Goal: Task Accomplishment & Management: Use online tool/utility

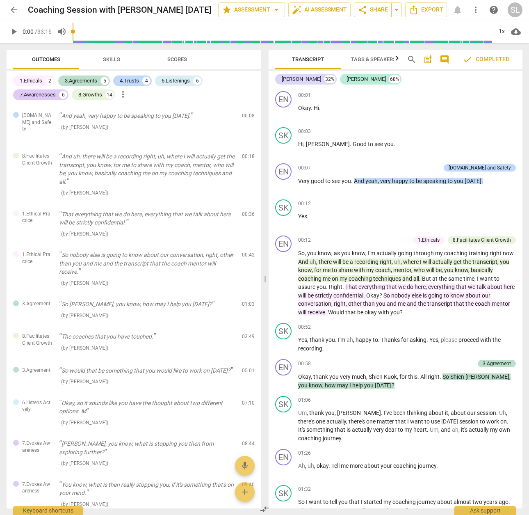
click at [8, 12] on span "arrow_back" at bounding box center [14, 10] width 15 height 10
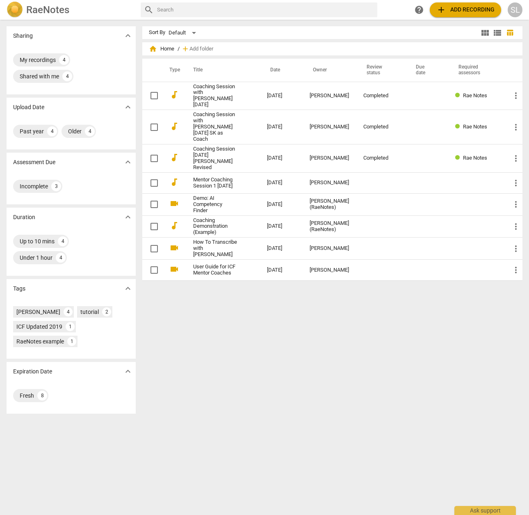
click at [52, 6] on h2 "RaeNotes" at bounding box center [47, 9] width 43 height 11
click at [515, 8] on div "SL" at bounding box center [515, 9] width 15 height 15
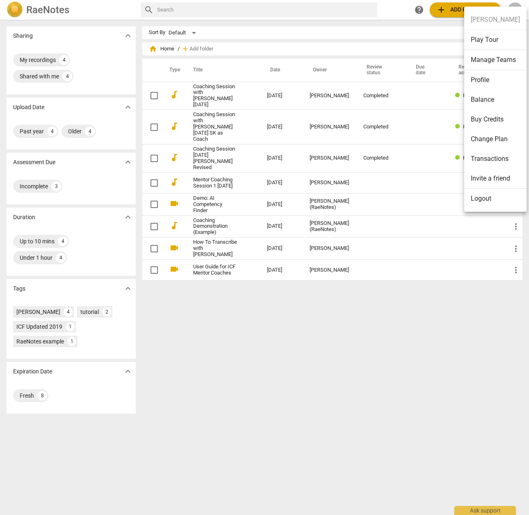
click at [361, 442] on div at bounding box center [264, 257] width 529 height 515
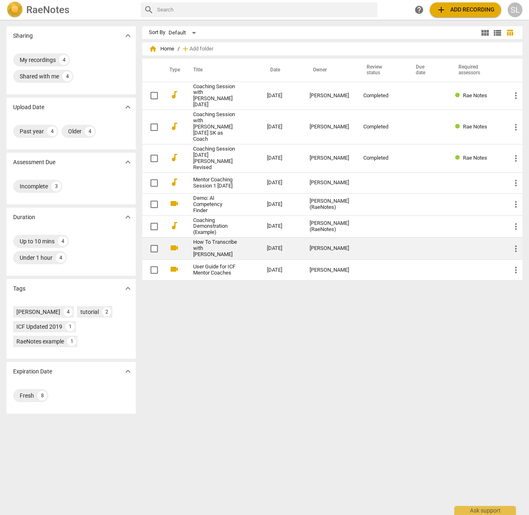
click at [215, 239] on link "How To Transcribe with [PERSON_NAME]" at bounding box center [215, 248] width 44 height 18
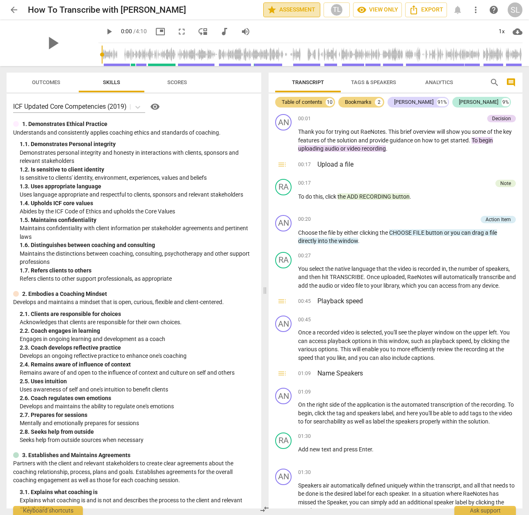
click at [283, 7] on span "star Assessment" at bounding box center [292, 10] width 50 height 10
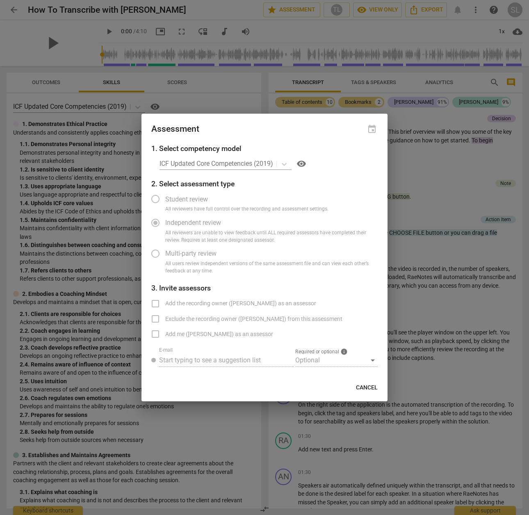
click at [373, 381] on button "Cancel" at bounding box center [366, 387] width 35 height 15
radio input "false"
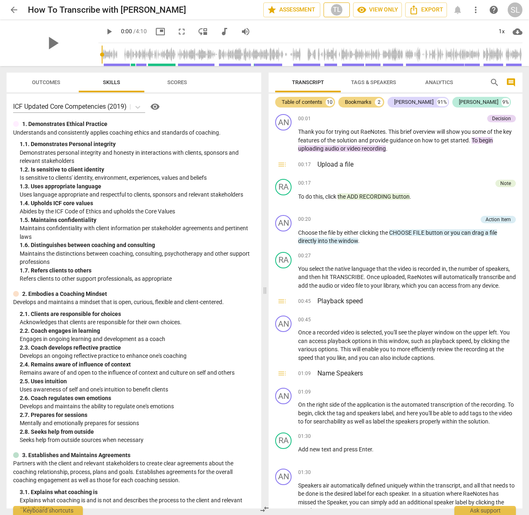
click at [333, 10] on div "TL" at bounding box center [336, 10] width 12 height 12
click at [229, 11] on div at bounding box center [264, 257] width 529 height 515
click at [379, 12] on span "visibility View only" at bounding box center [377, 10] width 41 height 10
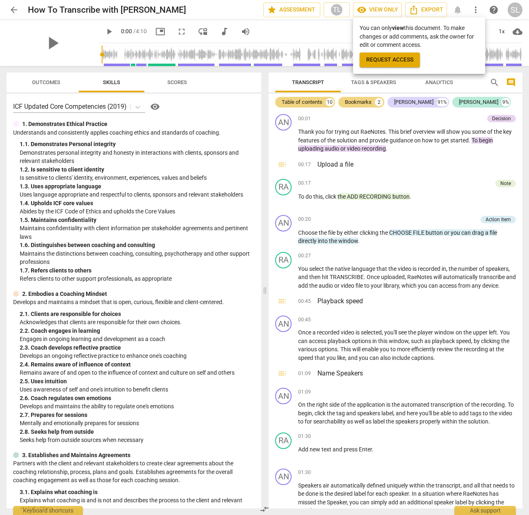
click at [235, 12] on div at bounding box center [264, 257] width 529 height 515
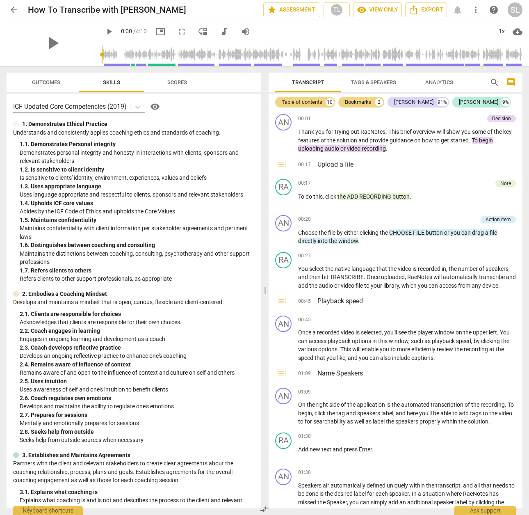
click at [58, 84] on span "Outcomes" at bounding box center [46, 82] width 28 height 6
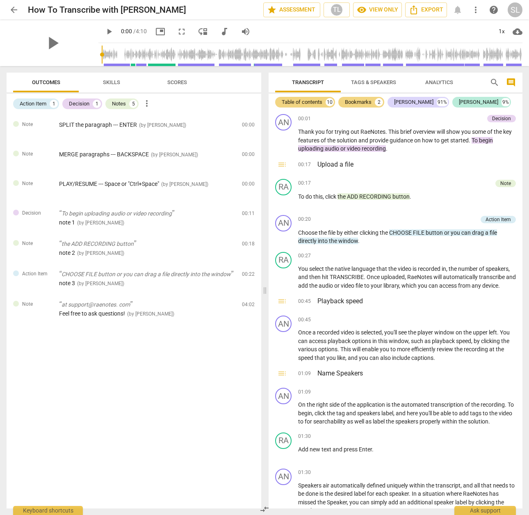
click at [111, 86] on span "Skills" at bounding box center [111, 82] width 37 height 11
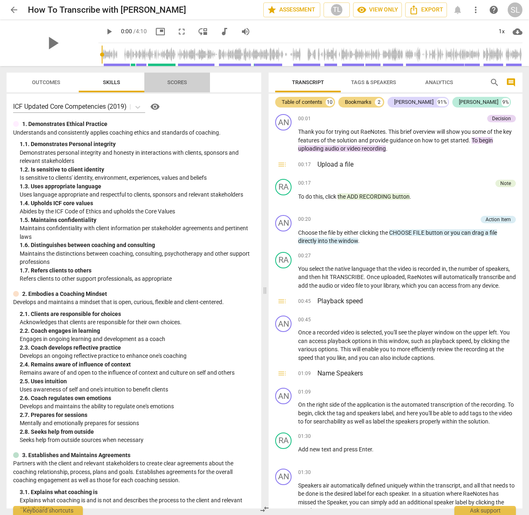
click at [183, 76] on button "Scores" at bounding box center [177, 83] width 66 height 20
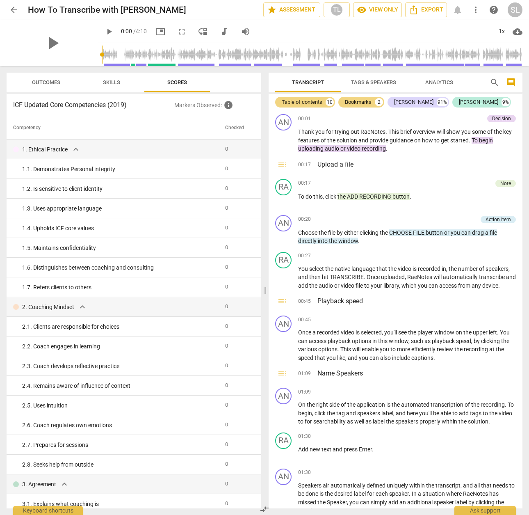
click at [43, 82] on span "Outcomes" at bounding box center [46, 82] width 28 height 6
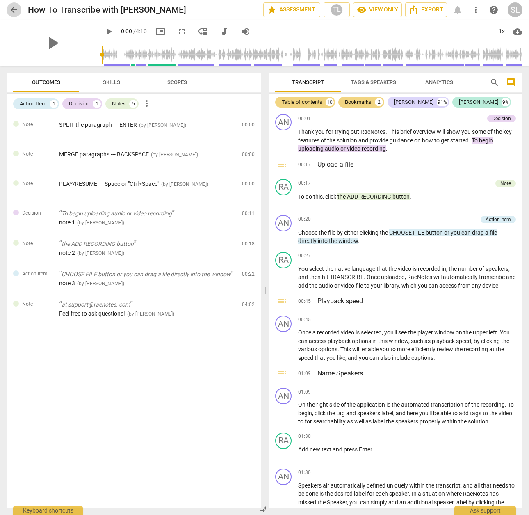
click at [13, 14] on span "arrow_back" at bounding box center [14, 10] width 10 height 10
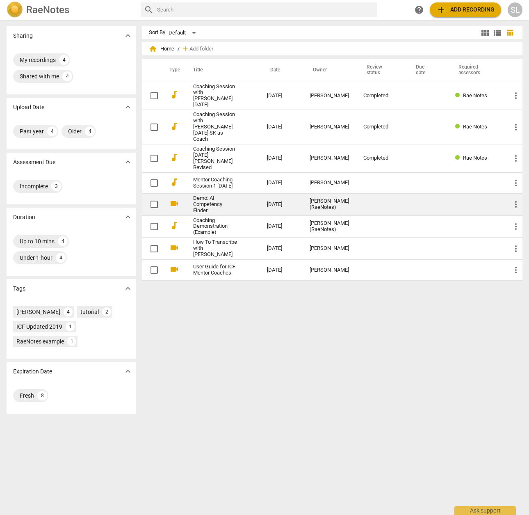
click at [213, 195] on link "Demo: AI Competency Finder" at bounding box center [215, 204] width 44 height 18
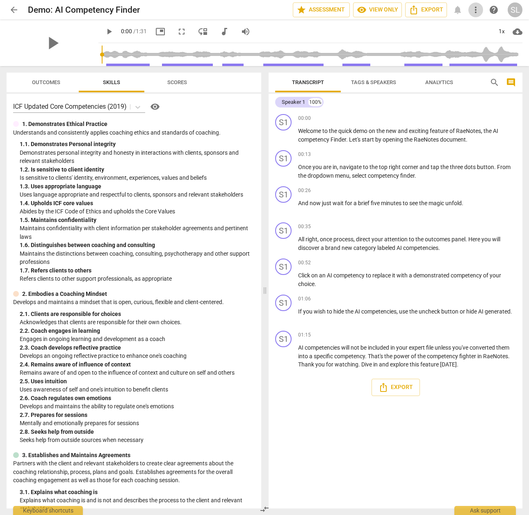
click at [475, 11] on span "more_vert" at bounding box center [476, 10] width 10 height 10
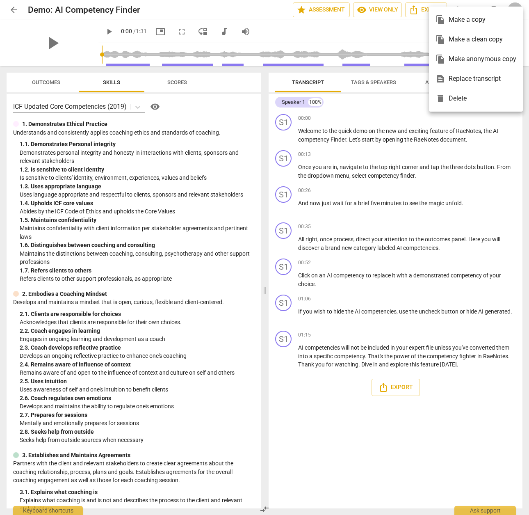
click at [479, 190] on div at bounding box center [264, 257] width 529 height 515
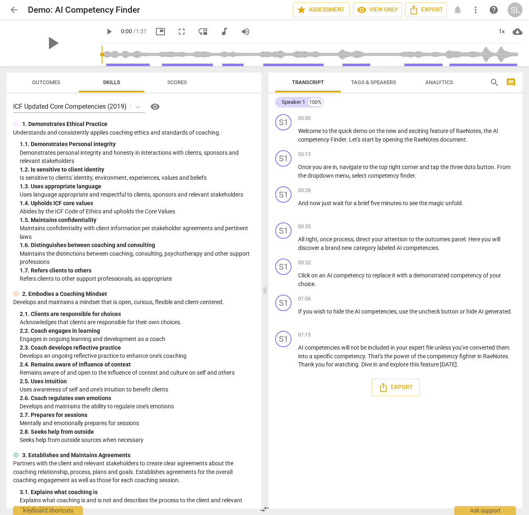
click at [376, 82] on span "Tags & Speakers" at bounding box center [373, 82] width 45 height 6
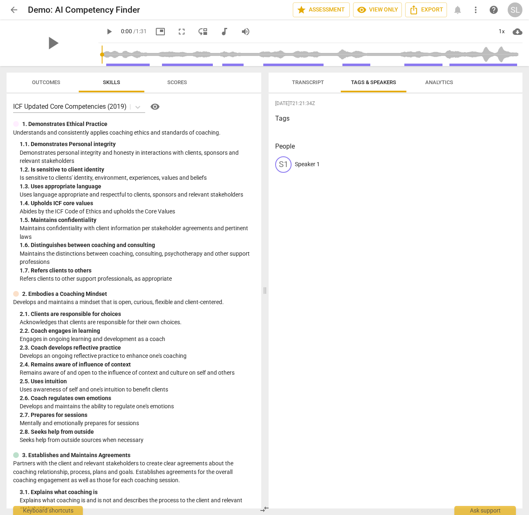
click at [300, 75] on button "Transcript" at bounding box center [308, 83] width 66 height 20
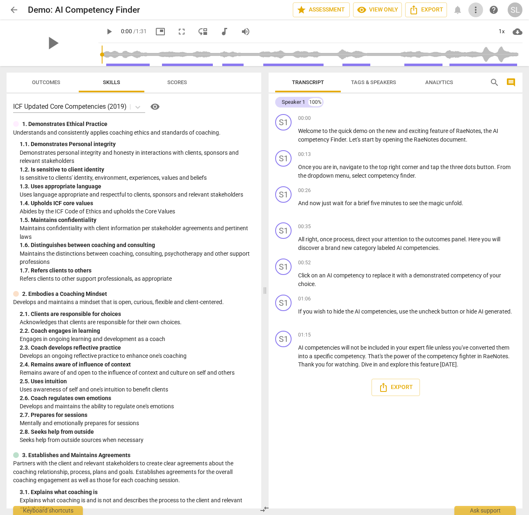
click at [476, 12] on span "more_vert" at bounding box center [476, 10] width 10 height 10
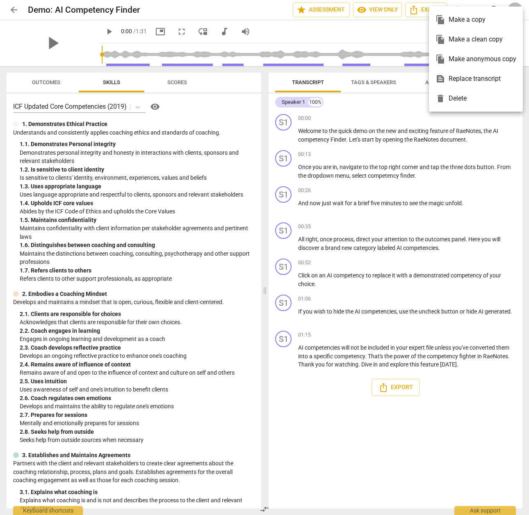
click at [450, 190] on div at bounding box center [264, 257] width 529 height 515
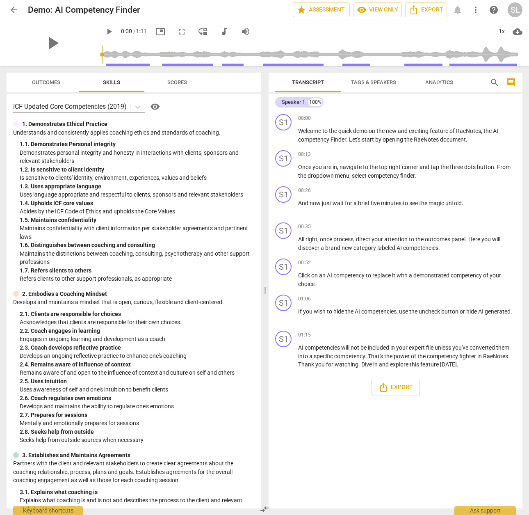
click at [8, 5] on span "arrow_back" at bounding box center [14, 10] width 15 height 10
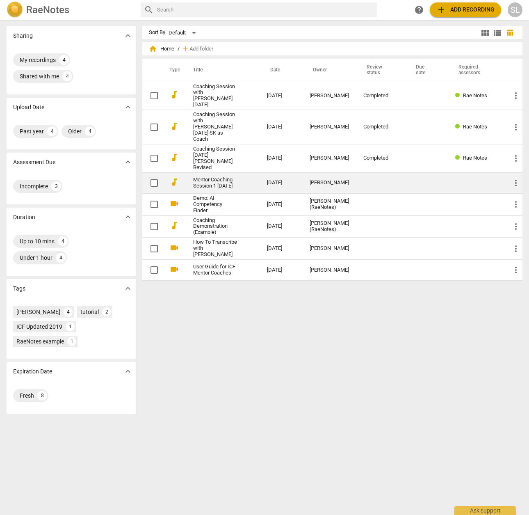
click at [215, 177] on link "Mentor Coaching Session 1 [DATE]" at bounding box center [215, 183] width 44 height 12
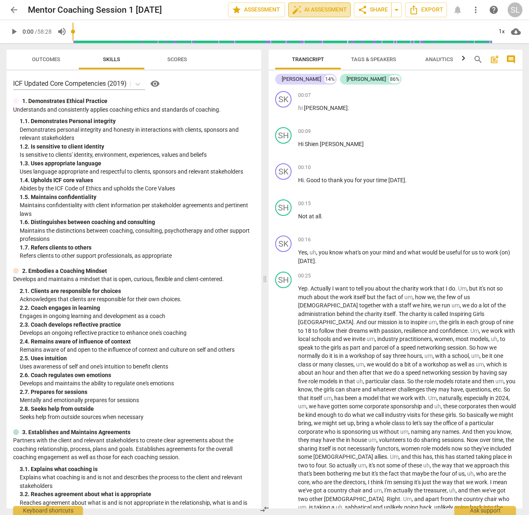
click at [311, 5] on span "auto_fix_high AI Assessment" at bounding box center [319, 10] width 55 height 10
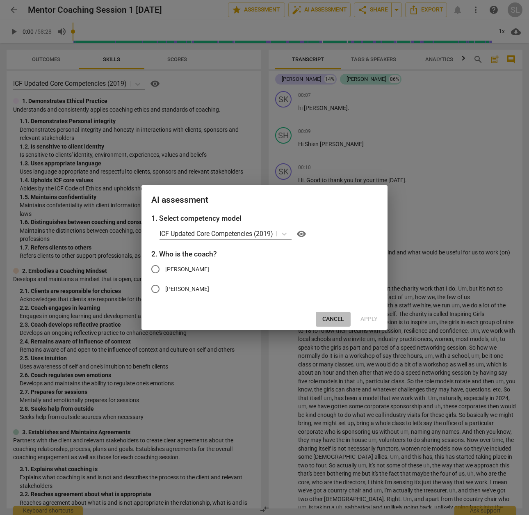
click at [334, 319] on span "Cancel" at bounding box center [333, 319] width 22 height 8
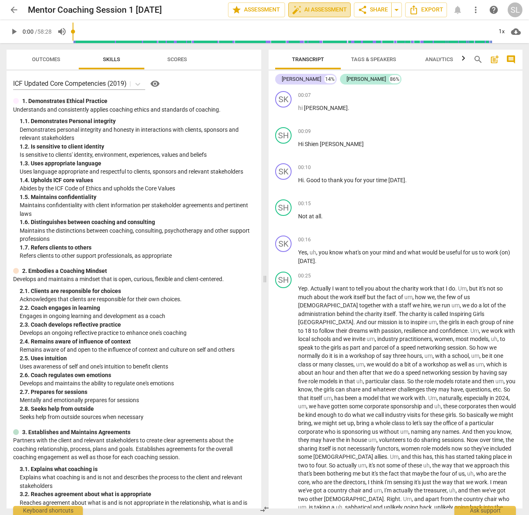
click at [314, 12] on span "auto_fix_high AI Assessment" at bounding box center [319, 10] width 55 height 10
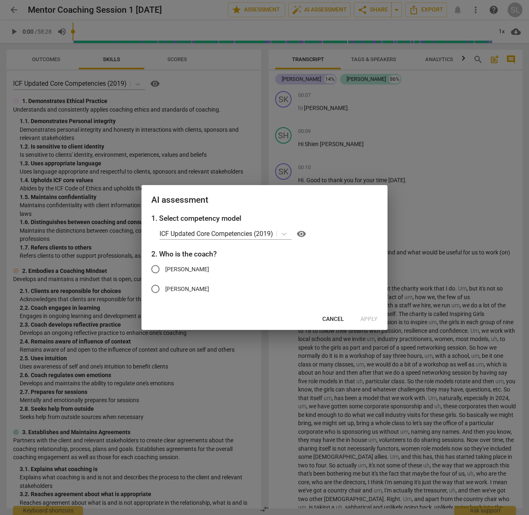
click at [173, 269] on span "[PERSON_NAME]" at bounding box center [187, 269] width 44 height 9
click at [165, 269] on input "[PERSON_NAME]" at bounding box center [156, 269] width 20 height 20
radio input "true"
click at [335, 322] on span "Cancel" at bounding box center [333, 319] width 22 height 8
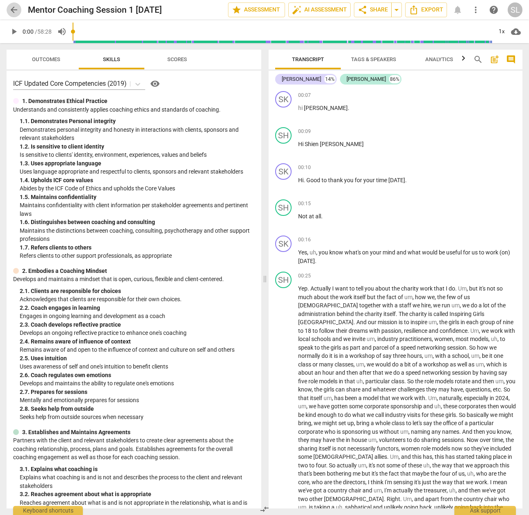
click at [10, 5] on button "arrow_back" at bounding box center [14, 9] width 15 height 15
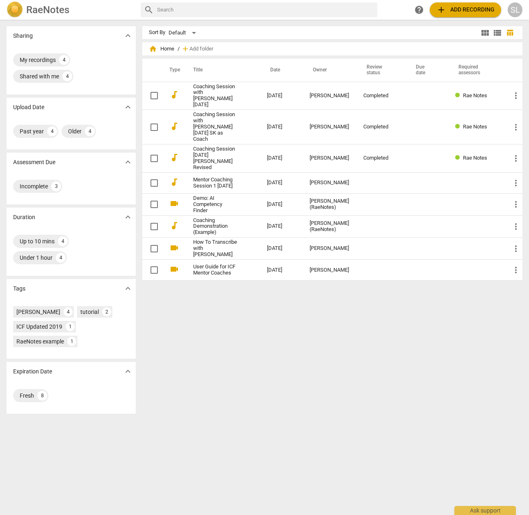
click at [522, 6] on span "SL" at bounding box center [515, 9] width 15 height 15
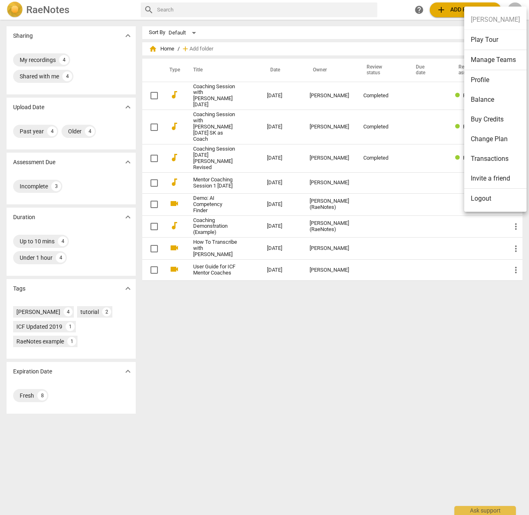
click at [495, 116] on li "Buy Credits" at bounding box center [495, 119] width 62 height 20
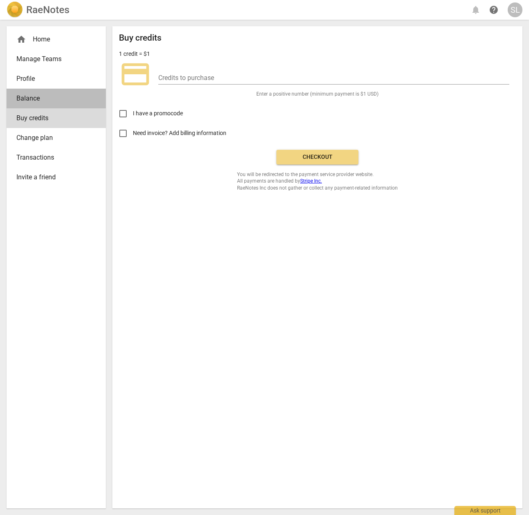
click at [40, 102] on span "Balance" at bounding box center [52, 98] width 73 height 10
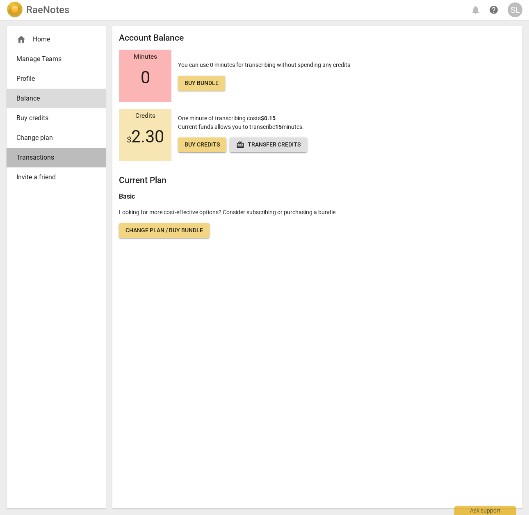
click at [38, 159] on span "Transactions" at bounding box center [52, 158] width 73 height 10
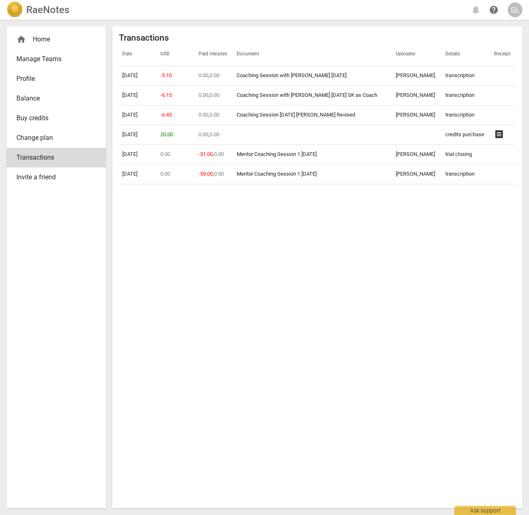
click at [18, 7] on img at bounding box center [15, 10] width 16 height 16
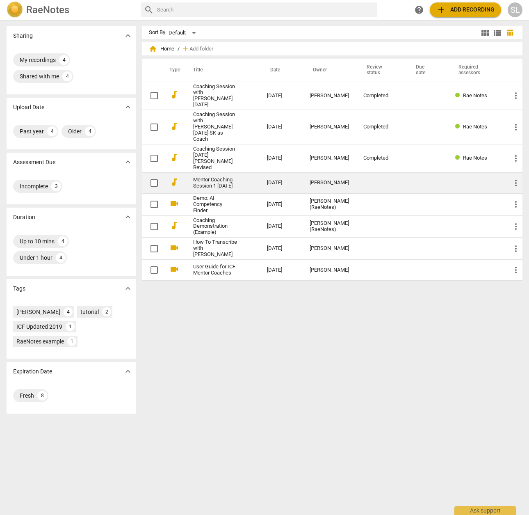
click at [213, 177] on link "Mentor Coaching Session 1 [DATE]" at bounding box center [215, 183] width 44 height 12
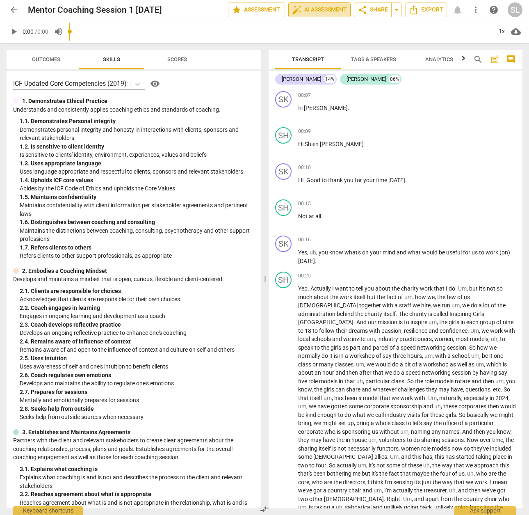
click at [304, 8] on span "auto_fix_high AI Assessment" at bounding box center [319, 10] width 55 height 10
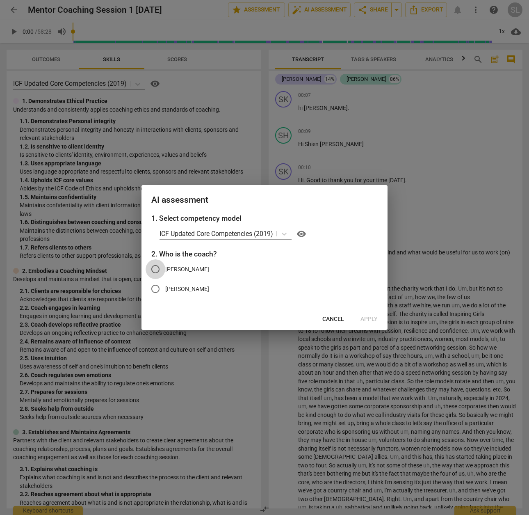
click at [165, 270] on input "[PERSON_NAME]" at bounding box center [156, 269] width 20 height 20
radio input "true"
click at [372, 320] on span "Apply" at bounding box center [368, 319] width 17 height 8
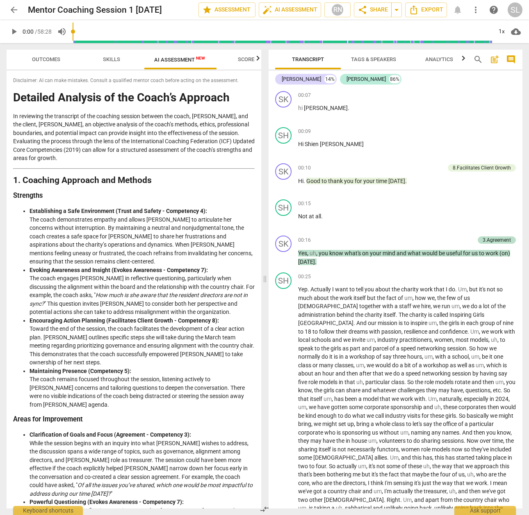
click at [52, 64] on span "Outcomes" at bounding box center [46, 59] width 48 height 11
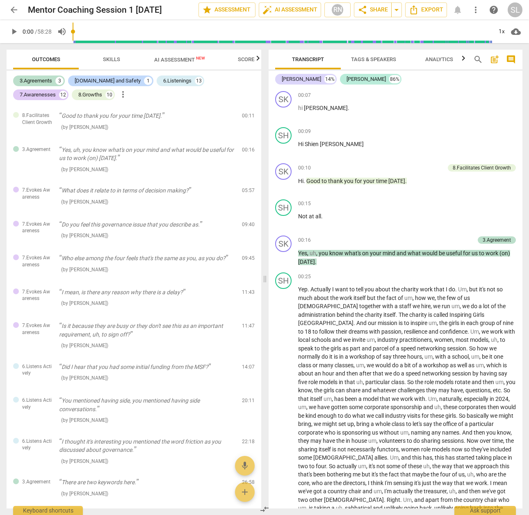
click at [178, 66] on span "AI Assessment New" at bounding box center [179, 59] width 71 height 12
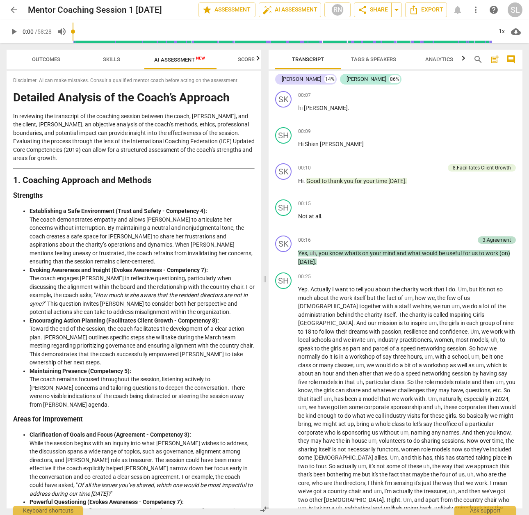
click at [49, 63] on span "Outcomes" at bounding box center [46, 59] width 48 height 11
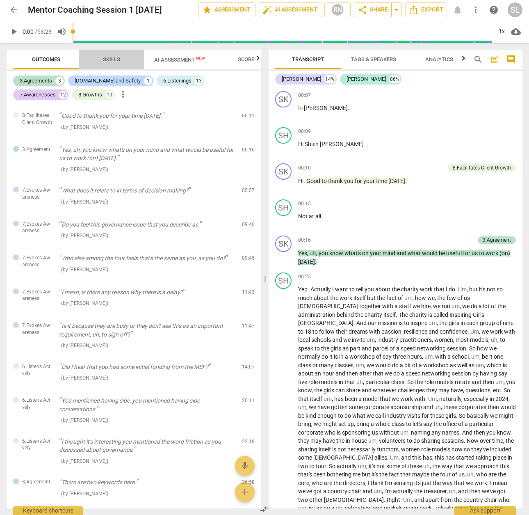
click at [108, 63] on span "Skills" at bounding box center [111, 59] width 37 height 11
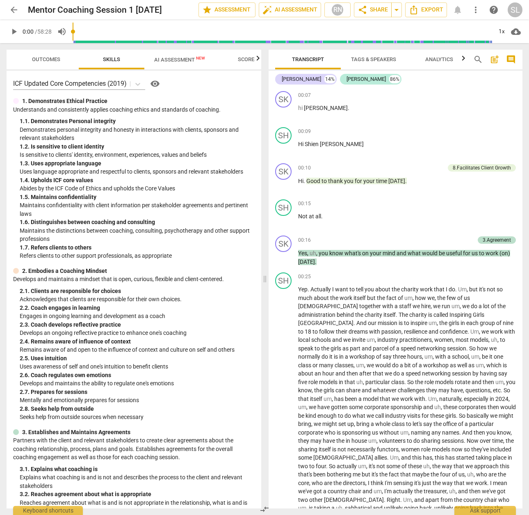
click at [245, 57] on span "Scores" at bounding box center [248, 59] width 20 height 6
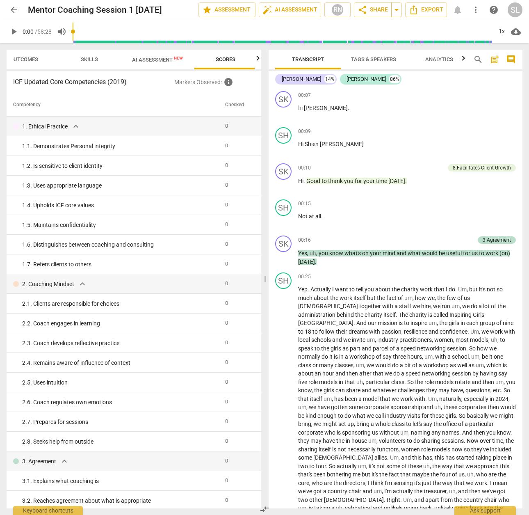
scroll to position [0, 27]
click at [18, 63] on span "Outcomes" at bounding box center [19, 59] width 48 height 11
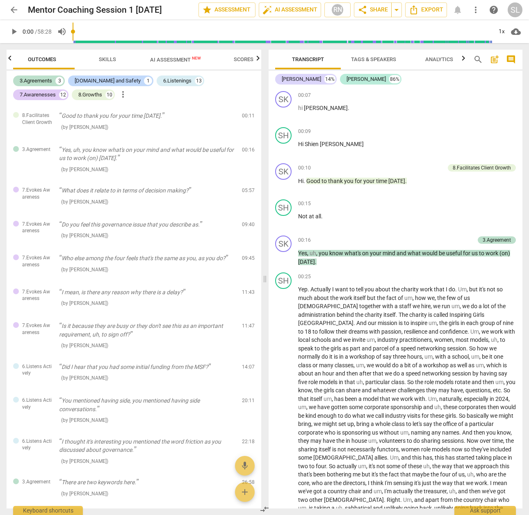
scroll to position [0, 0]
